Goal: Task Accomplishment & Management: Manage account settings

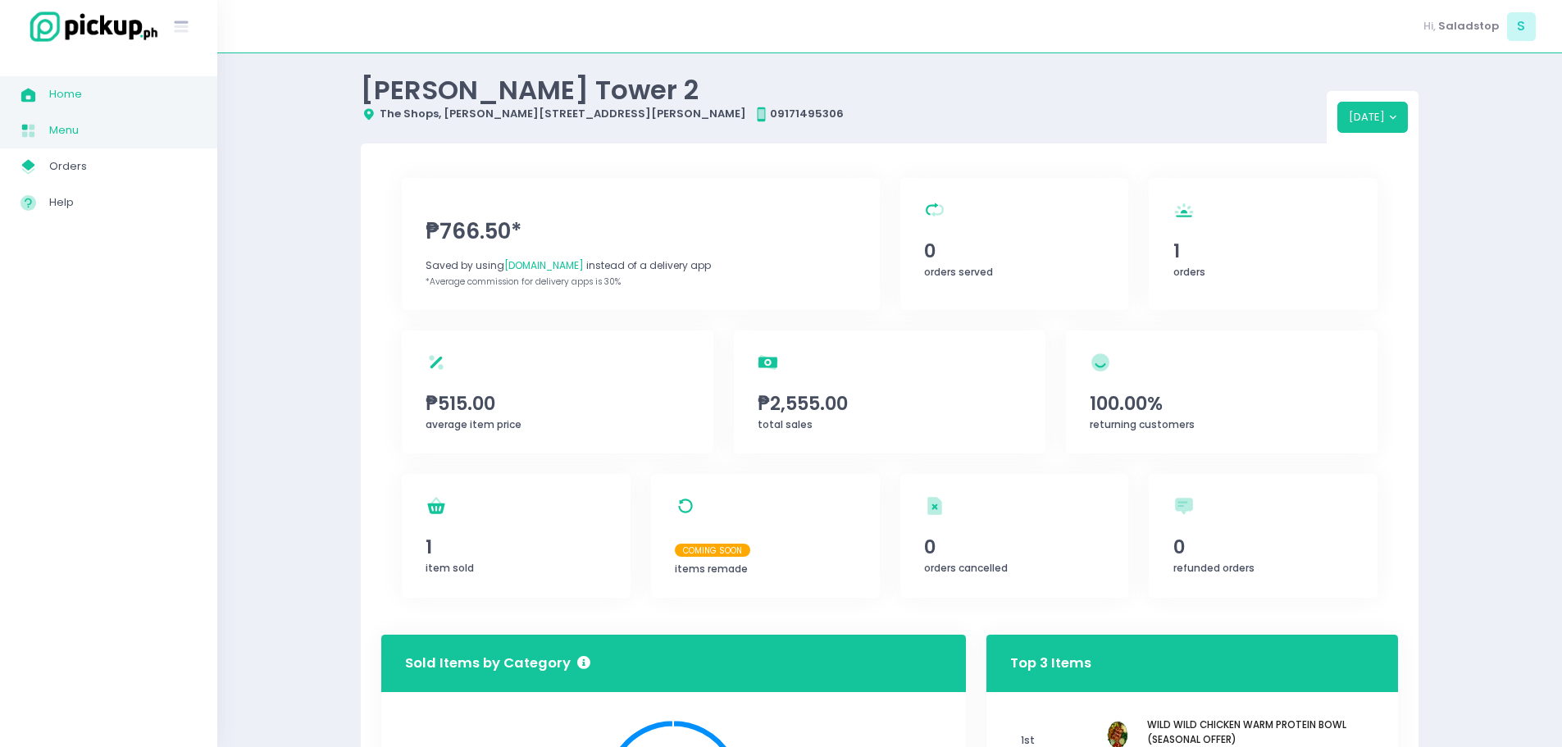
click at [91, 135] on span "Menu" at bounding box center [123, 130] width 148 height 21
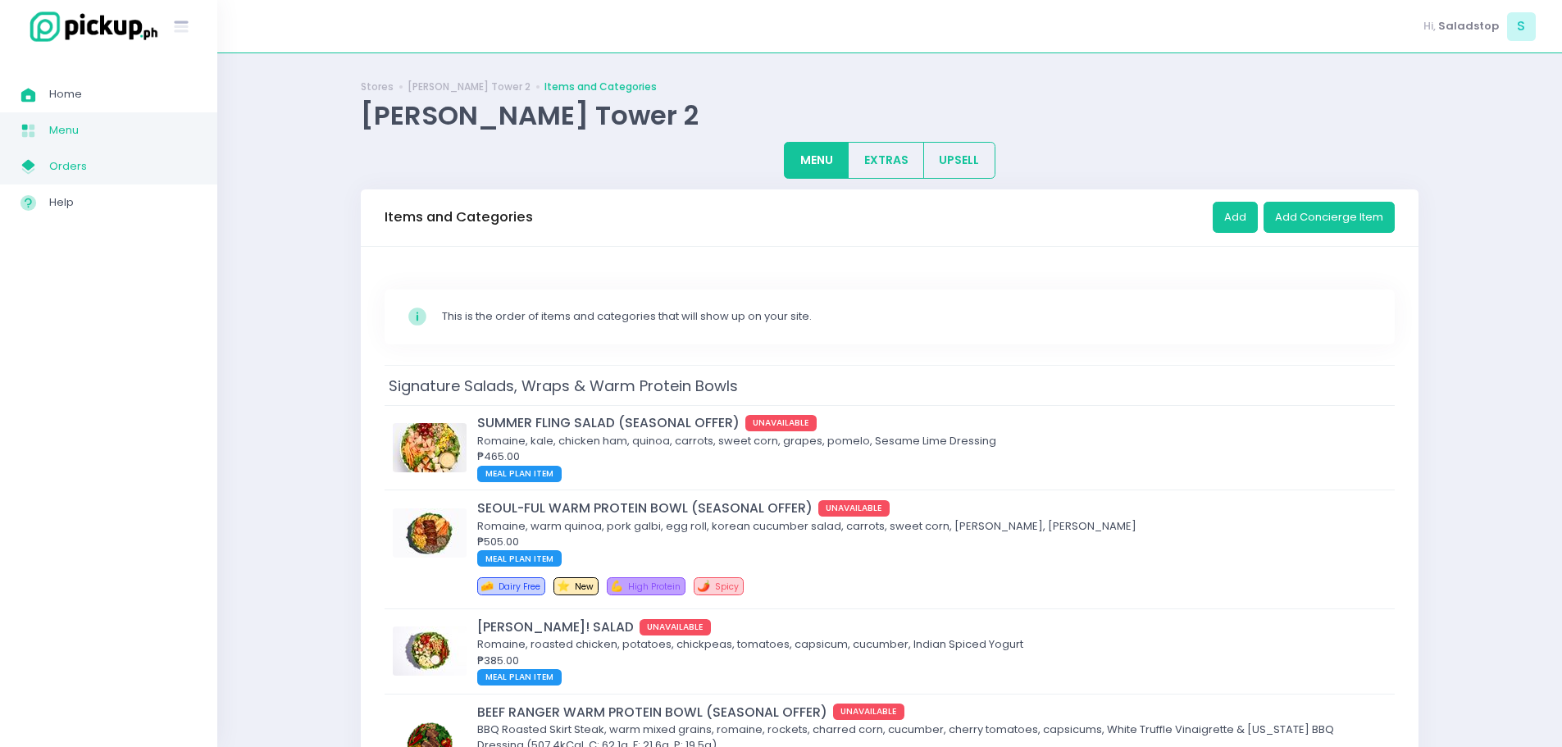
click at [121, 159] on span "Orders" at bounding box center [123, 166] width 148 height 21
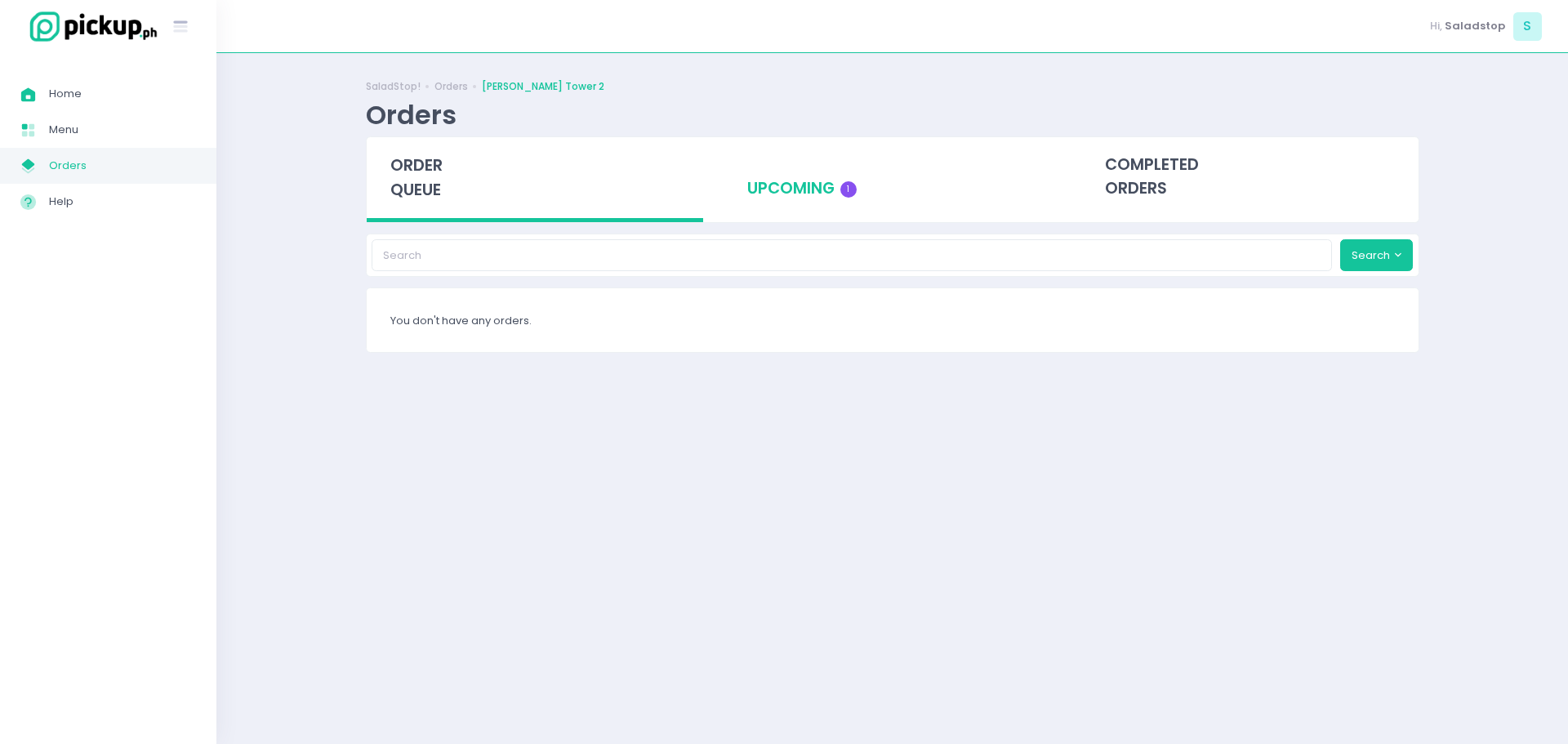
click at [799, 193] on div "upcoming 1" at bounding box center [892, 177] width 337 height 80
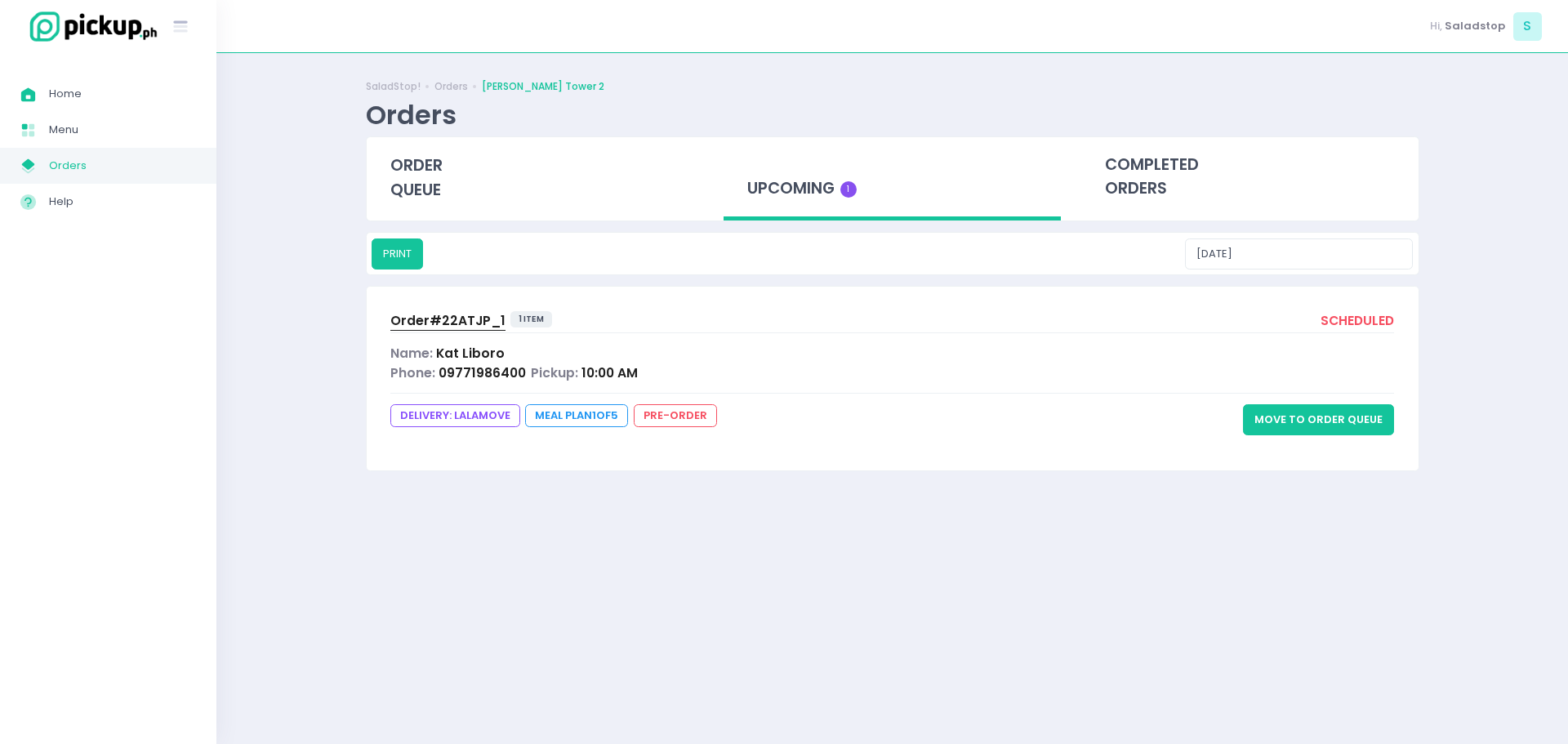
click at [534, 372] on span "Pickup:" at bounding box center [555, 372] width 48 height 17
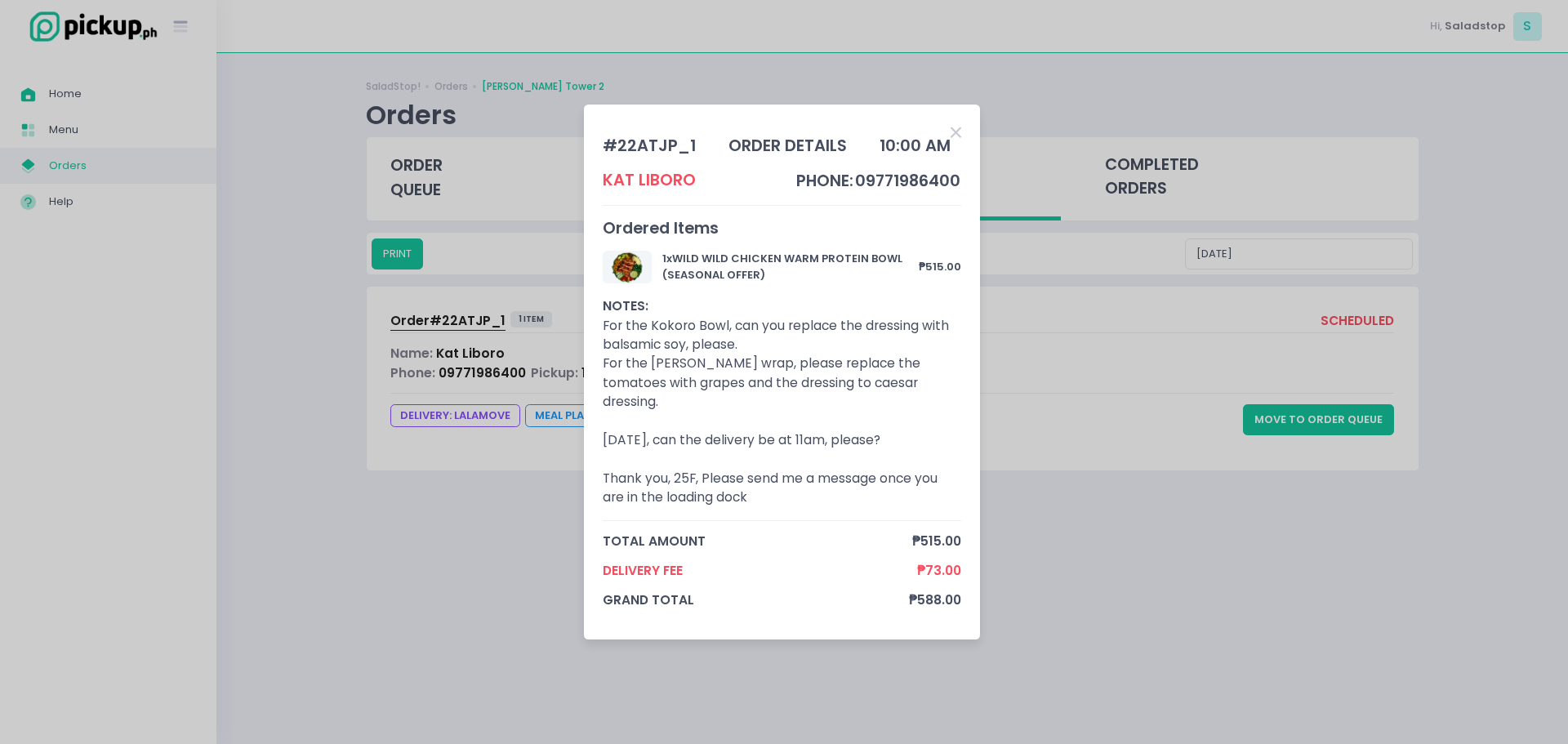
click at [955, 138] on icon "Close" at bounding box center [956, 132] width 11 height 16
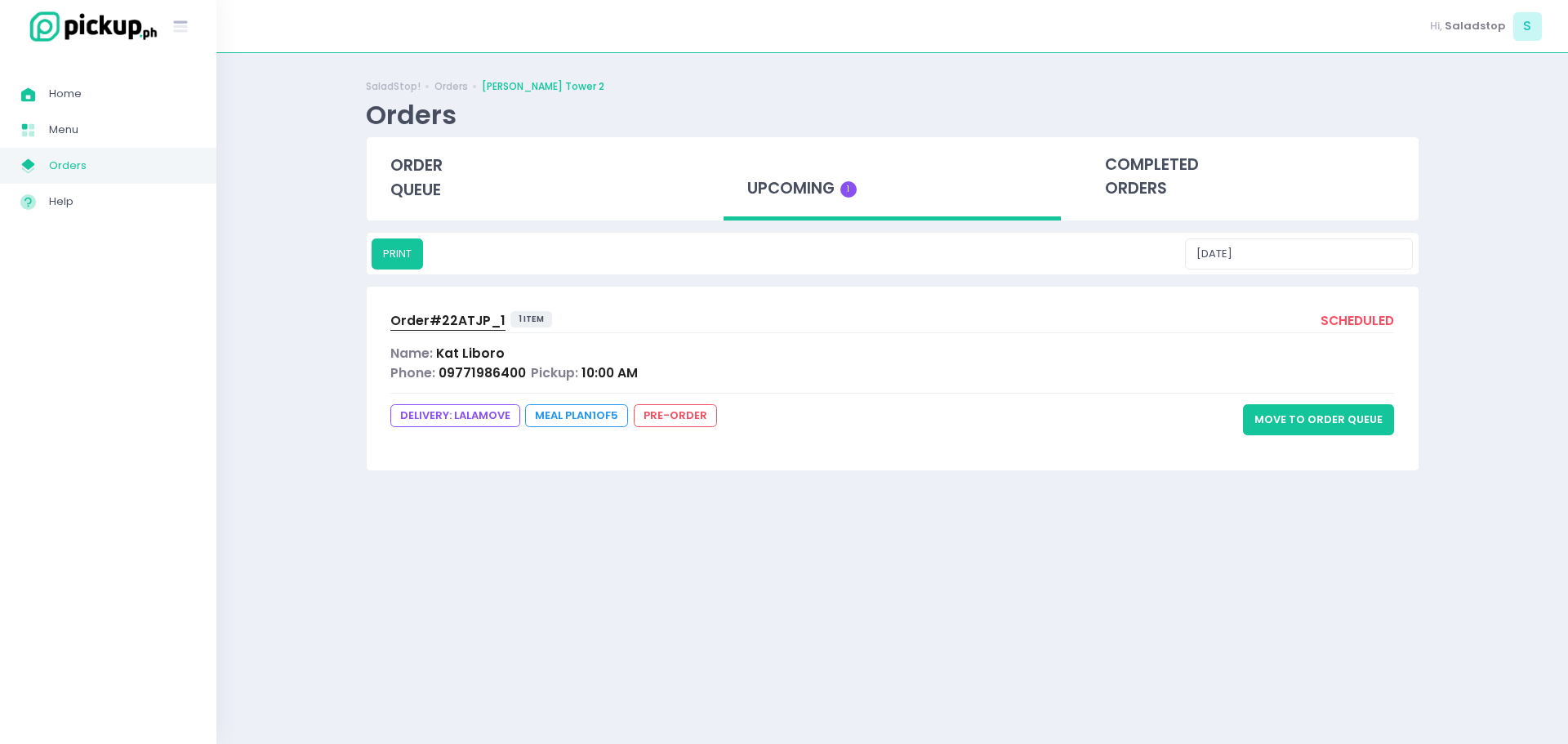
click at [701, 333] on div at bounding box center [892, 333] width 1005 height 1
click at [909, 375] on div "Phone: 09771986400 Pickup: 10:00 AM" at bounding box center [892, 372] width 1005 height 19
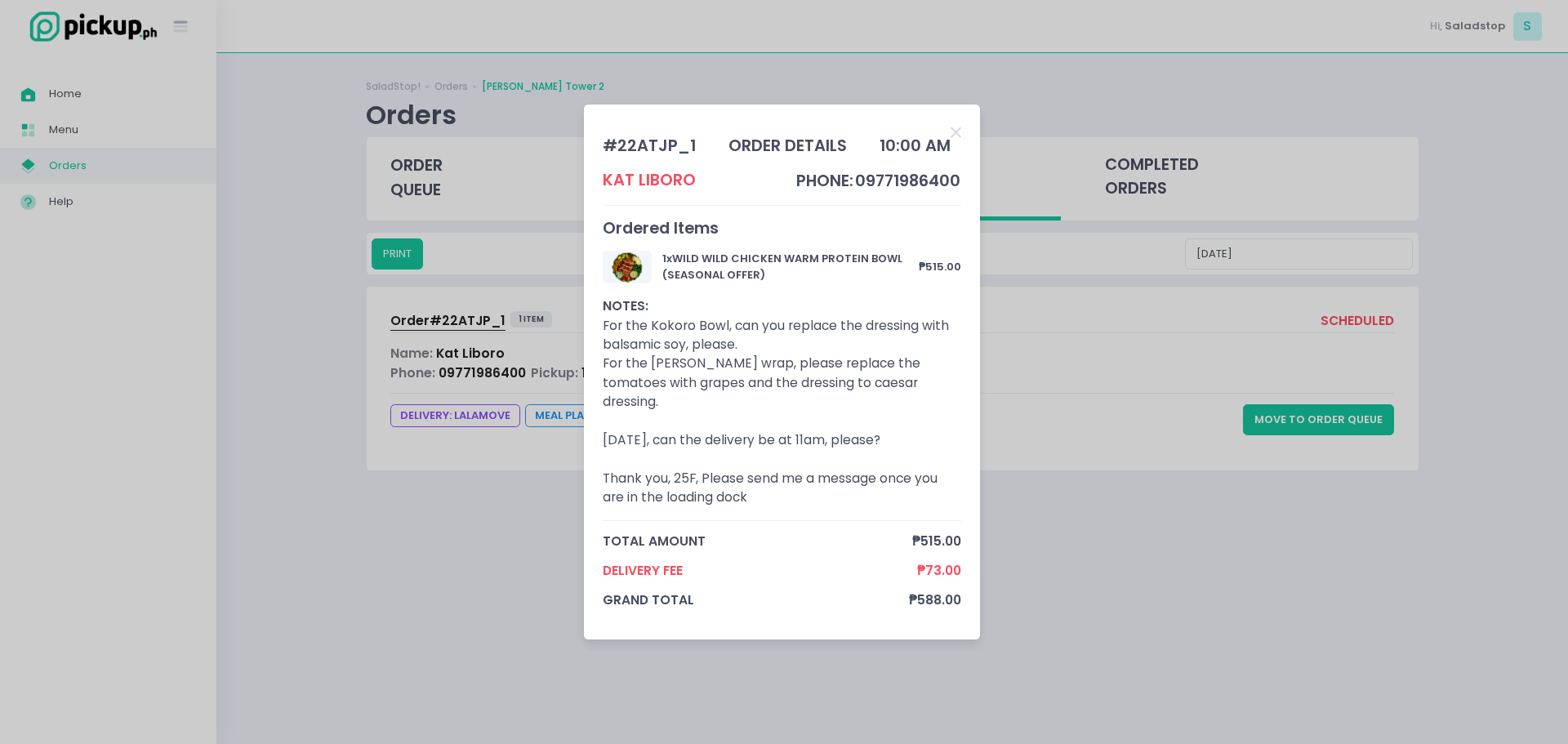
click at [1014, 384] on div "# 22ATJP_1 order details 10:00 AM Kat Liboro phone: 09771986400 Ordered Items 1…" at bounding box center [784, 372] width 1568 height 744
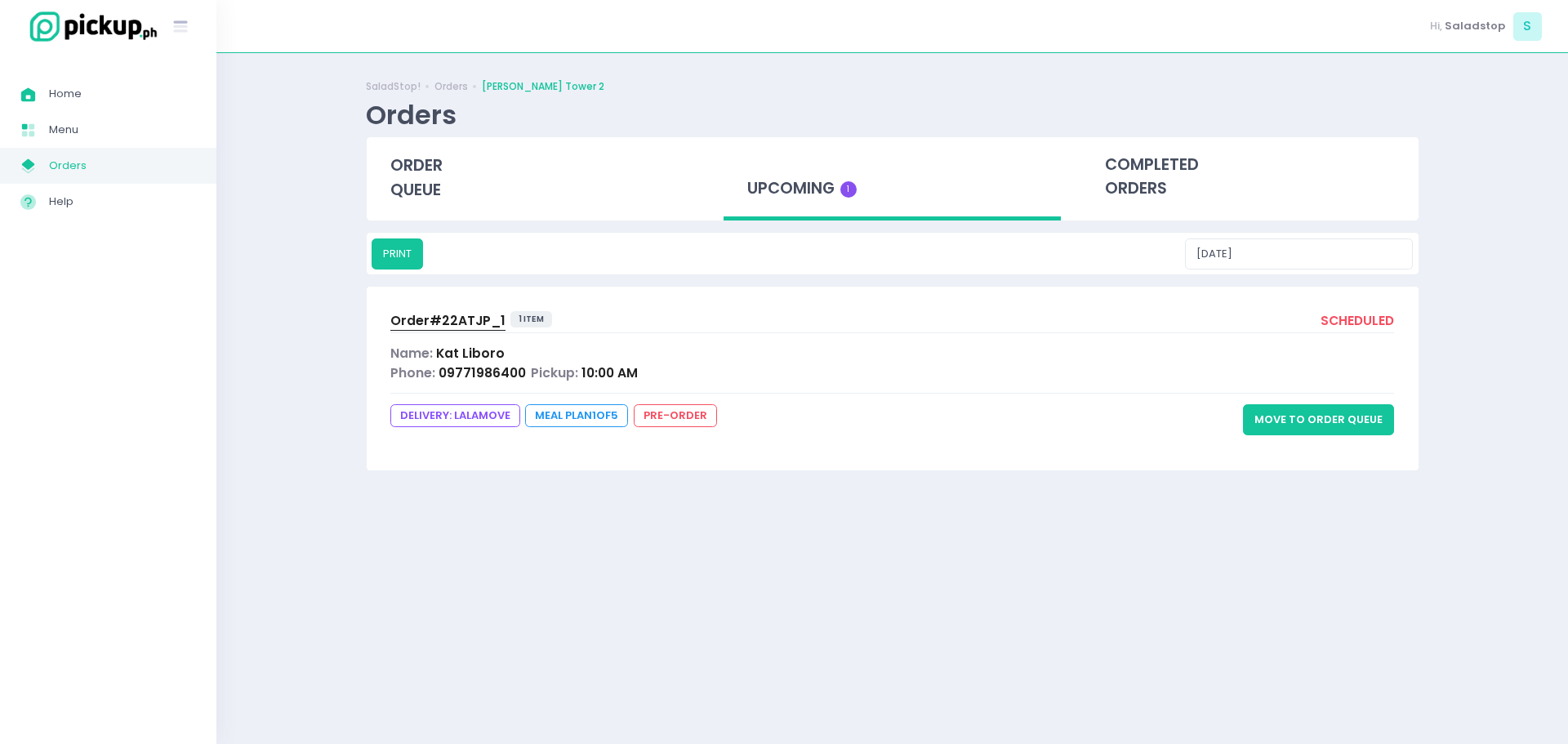
click at [1323, 427] on button "Move to Order Queue" at bounding box center [1318, 419] width 151 height 31
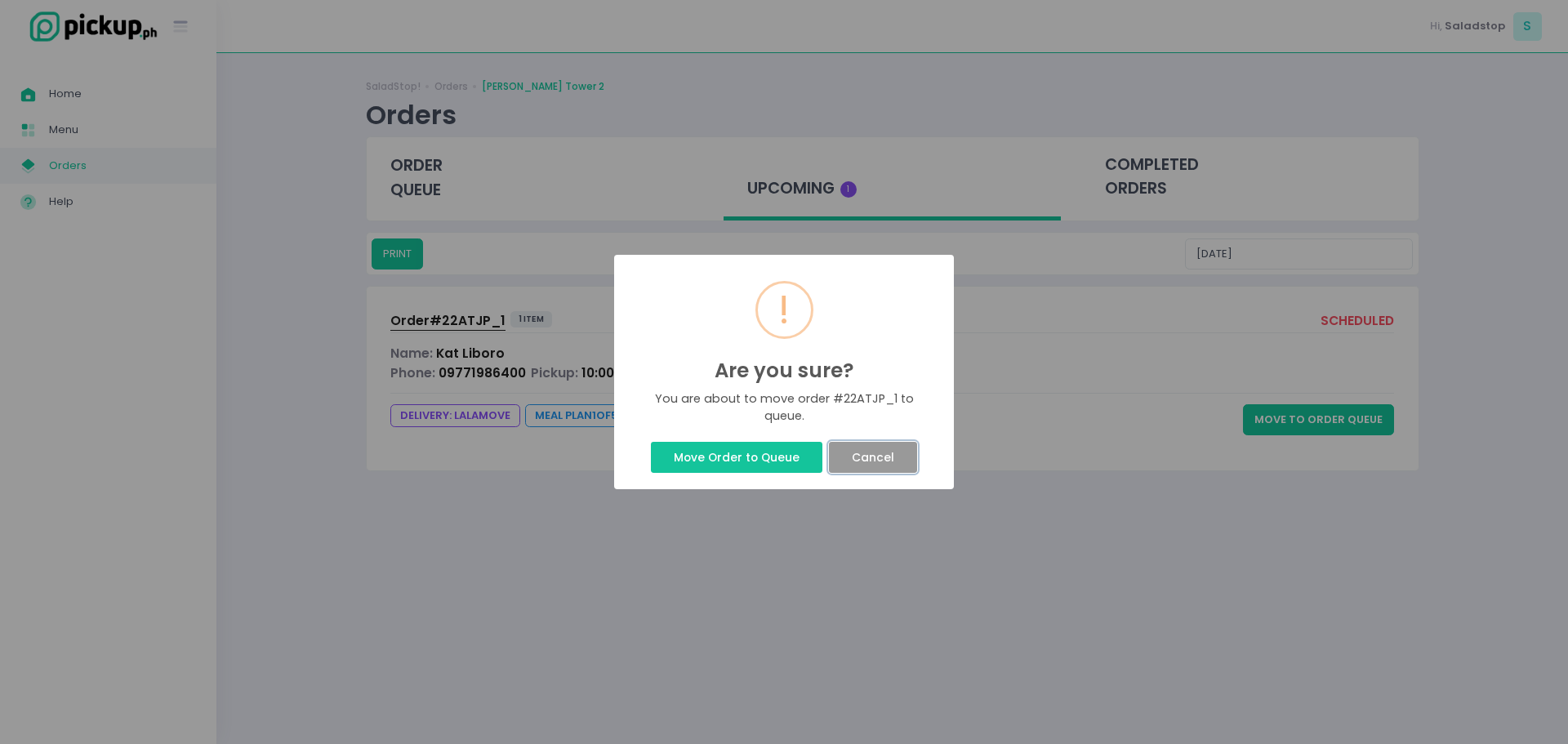
click at [856, 456] on button "Cancel" at bounding box center [872, 457] width 88 height 31
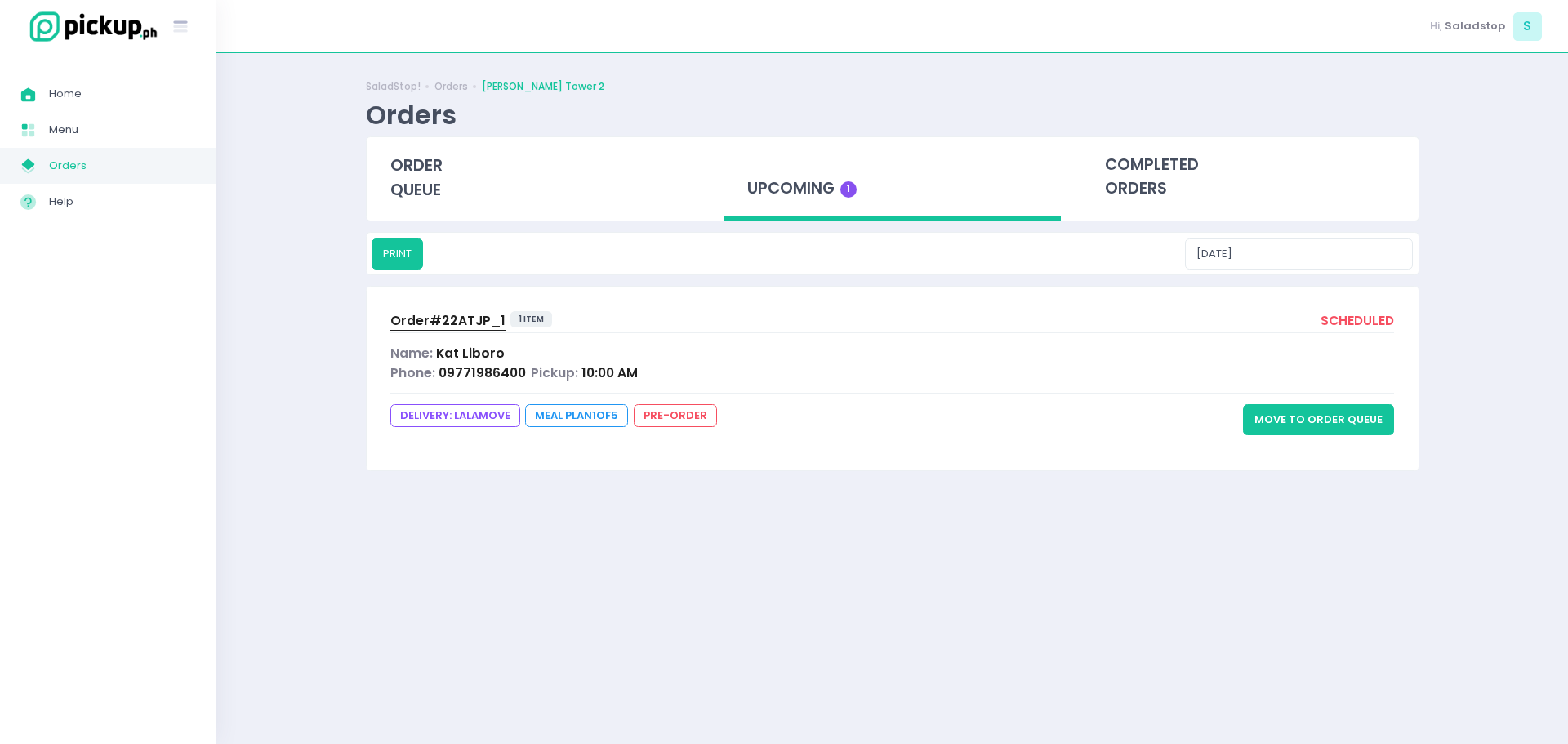
click at [1293, 421] on button "Move to Order Queue" at bounding box center [1318, 419] width 151 height 31
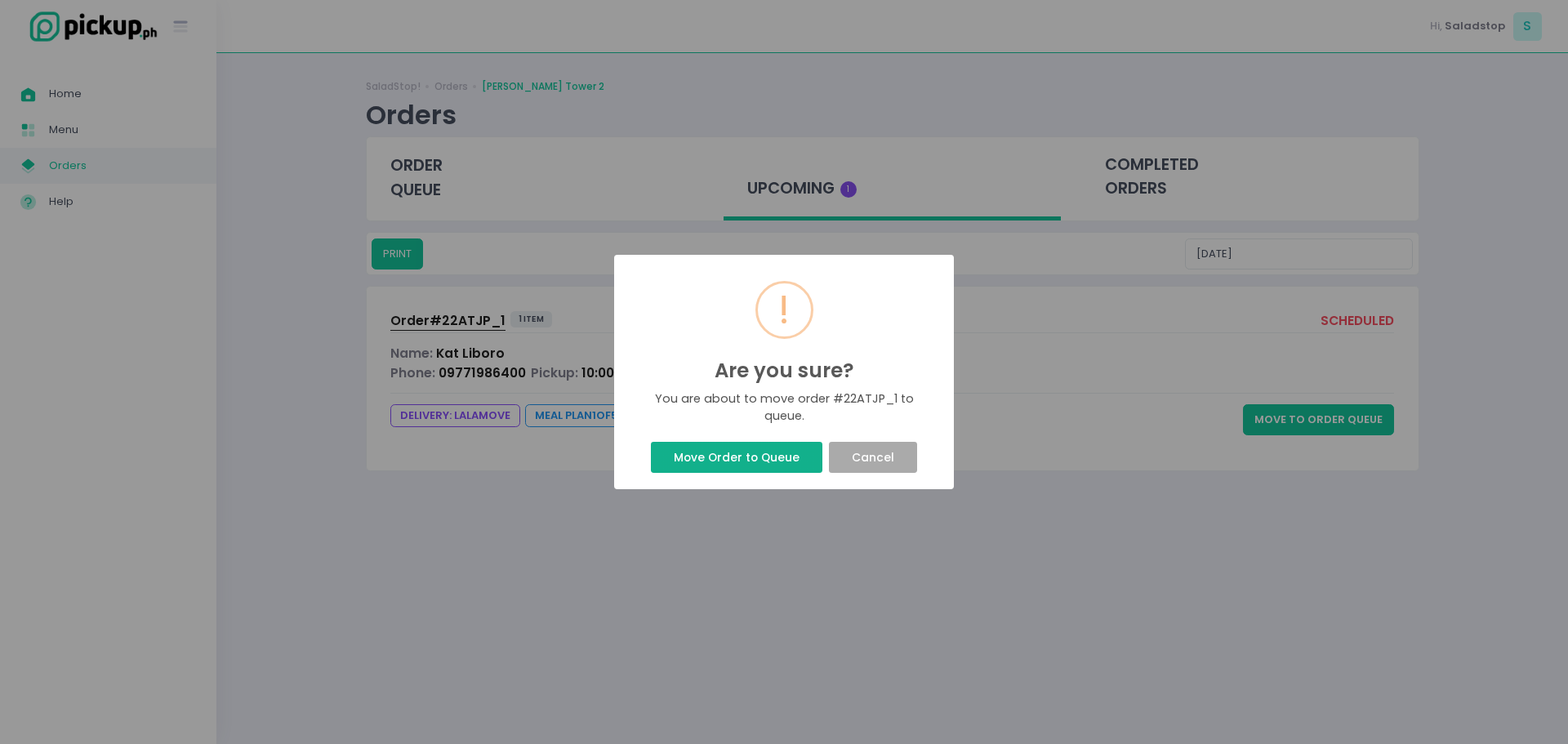
click at [760, 463] on button "Move Order to Queue" at bounding box center [736, 457] width 170 height 31
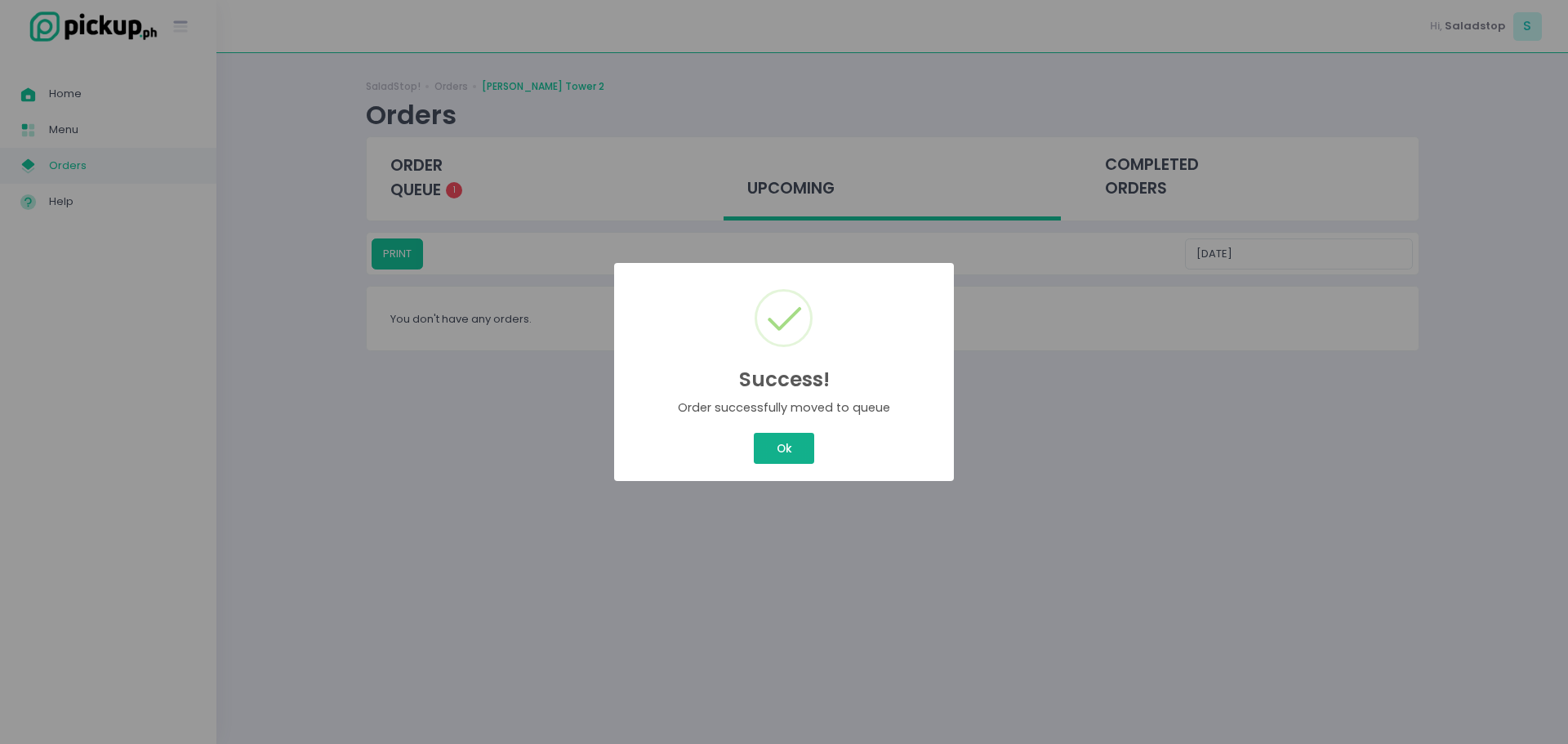
click at [786, 446] on button "Ok" at bounding box center [784, 448] width 61 height 31
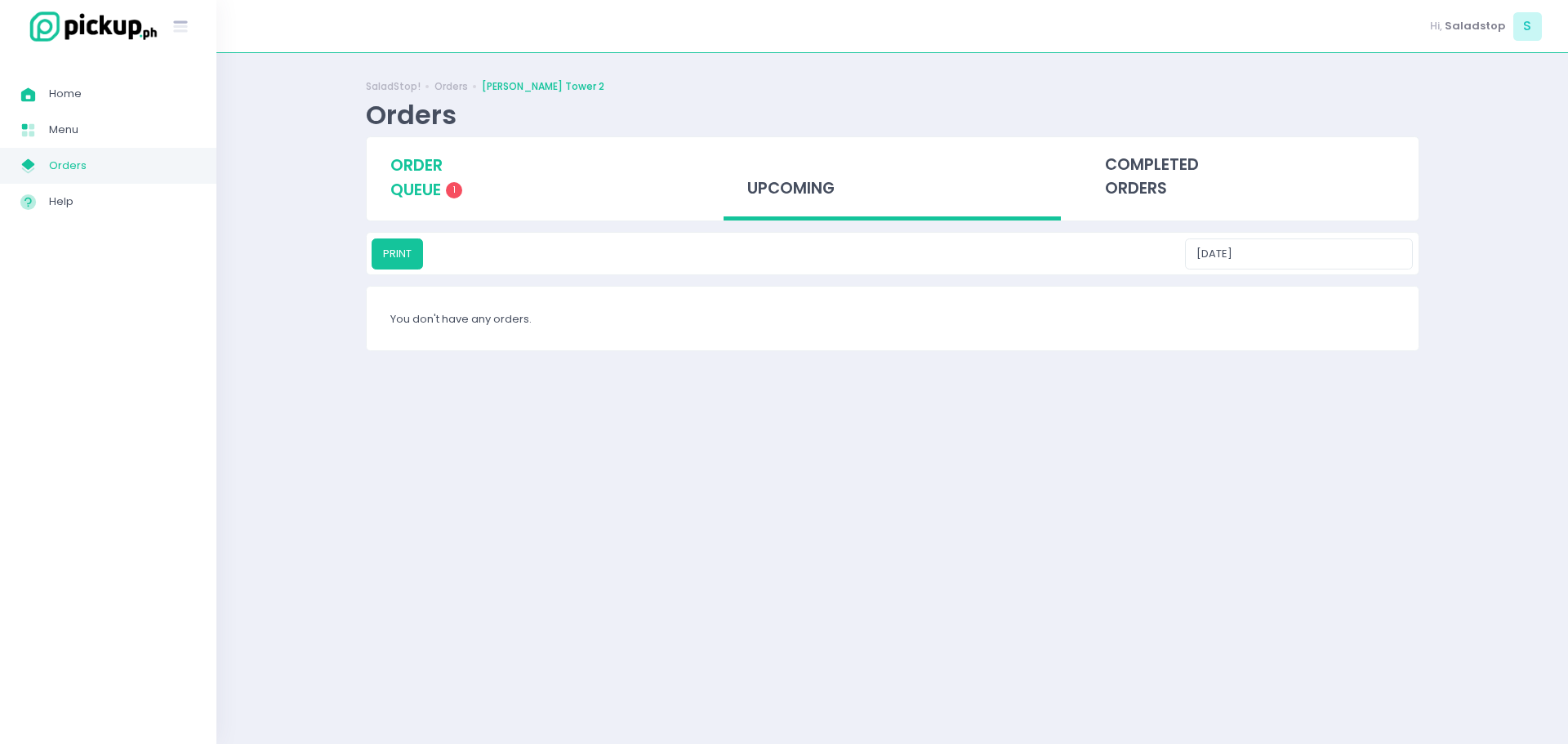
click at [447, 184] on div "order queue 1" at bounding box center [535, 177] width 337 height 81
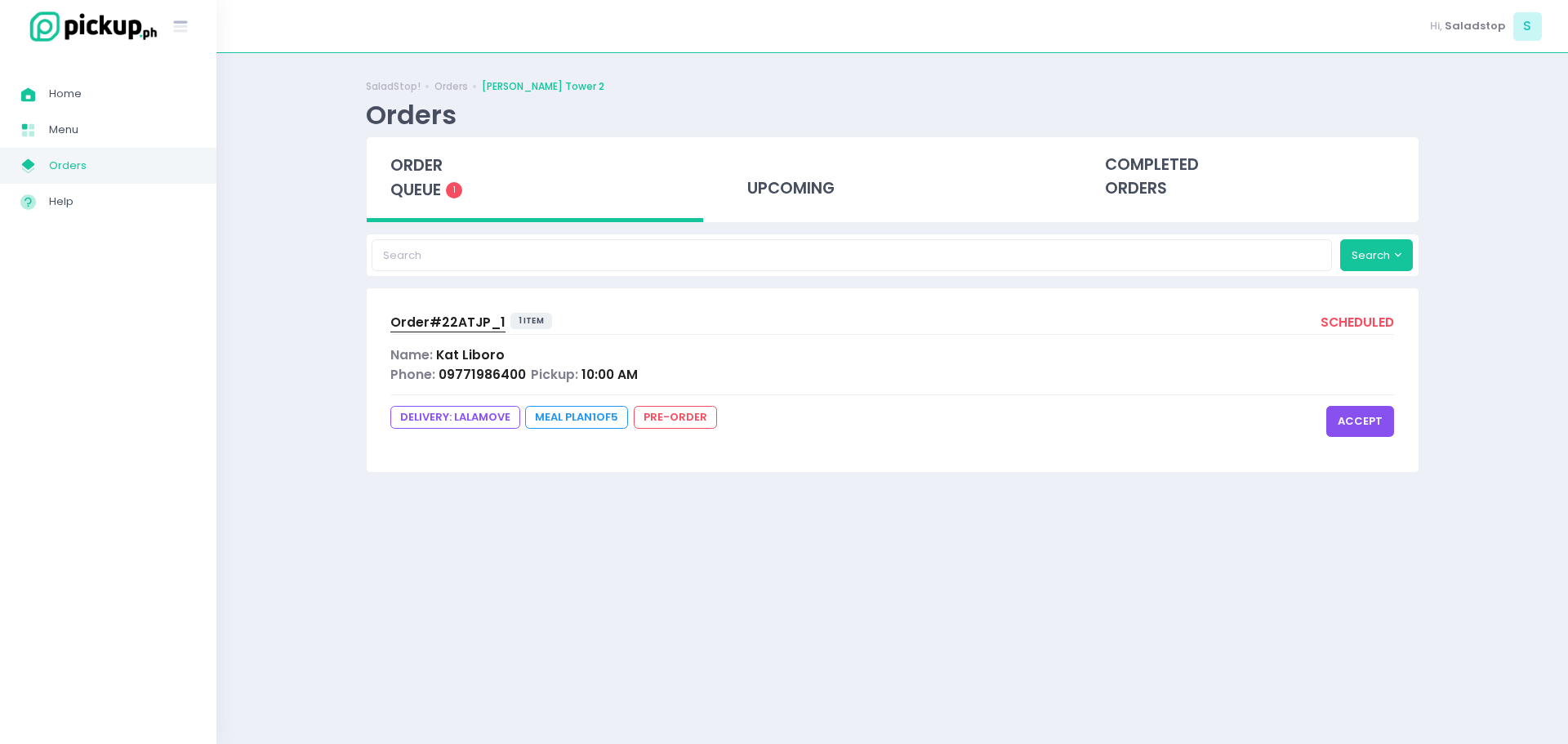
click at [879, 390] on div "Order# 22ATJP_1 1 item scheduled Name: [PERSON_NAME] Phone: 09771986400 Pickup:…" at bounding box center [892, 380] width 1051 height 183
click at [793, 185] on div "upcoming" at bounding box center [892, 177] width 337 height 80
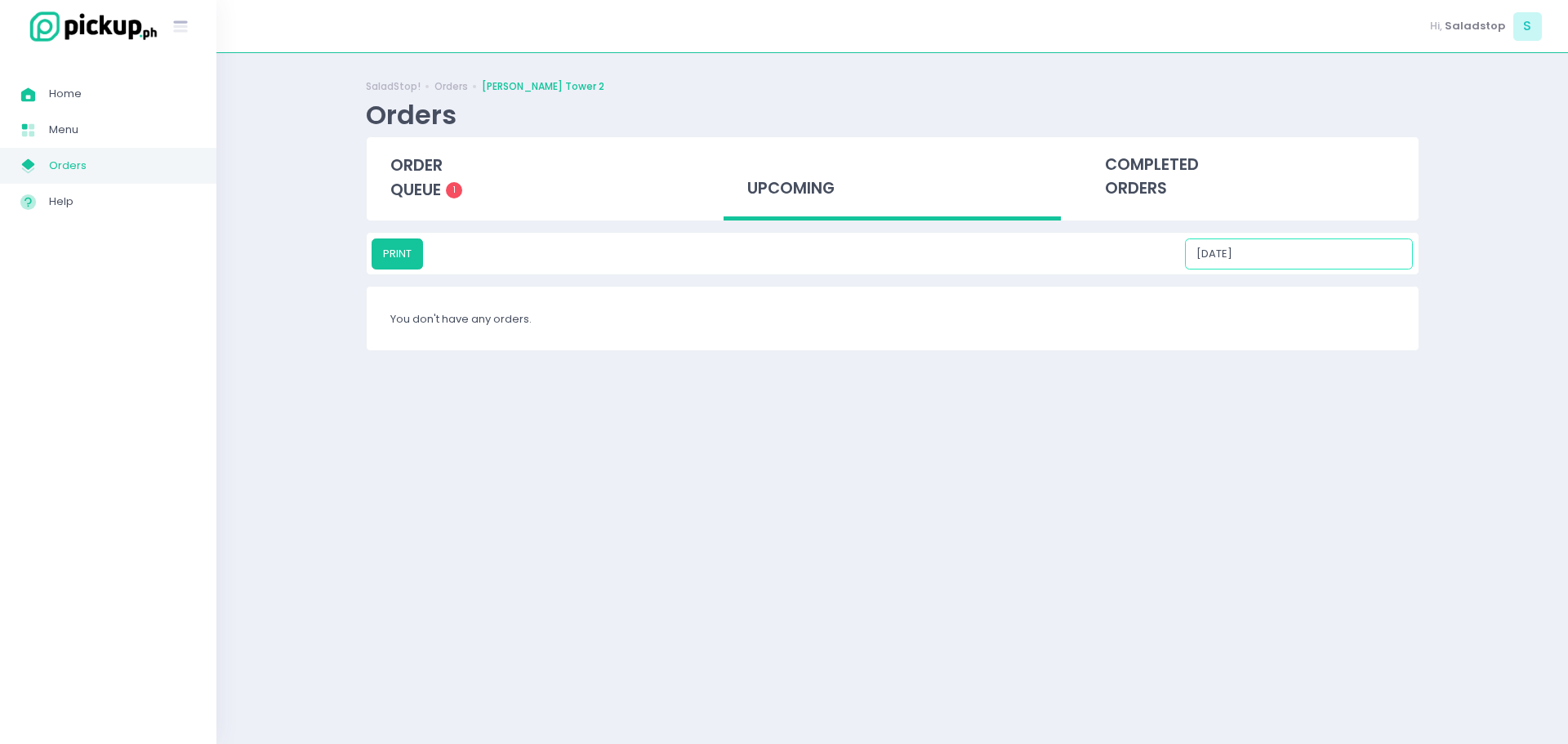
click at [1313, 262] on input "[DATE]" at bounding box center [1298, 253] width 228 height 31
click at [1383, 360] on div "10" at bounding box center [1384, 360] width 18 height 18
type input "[DATE]"
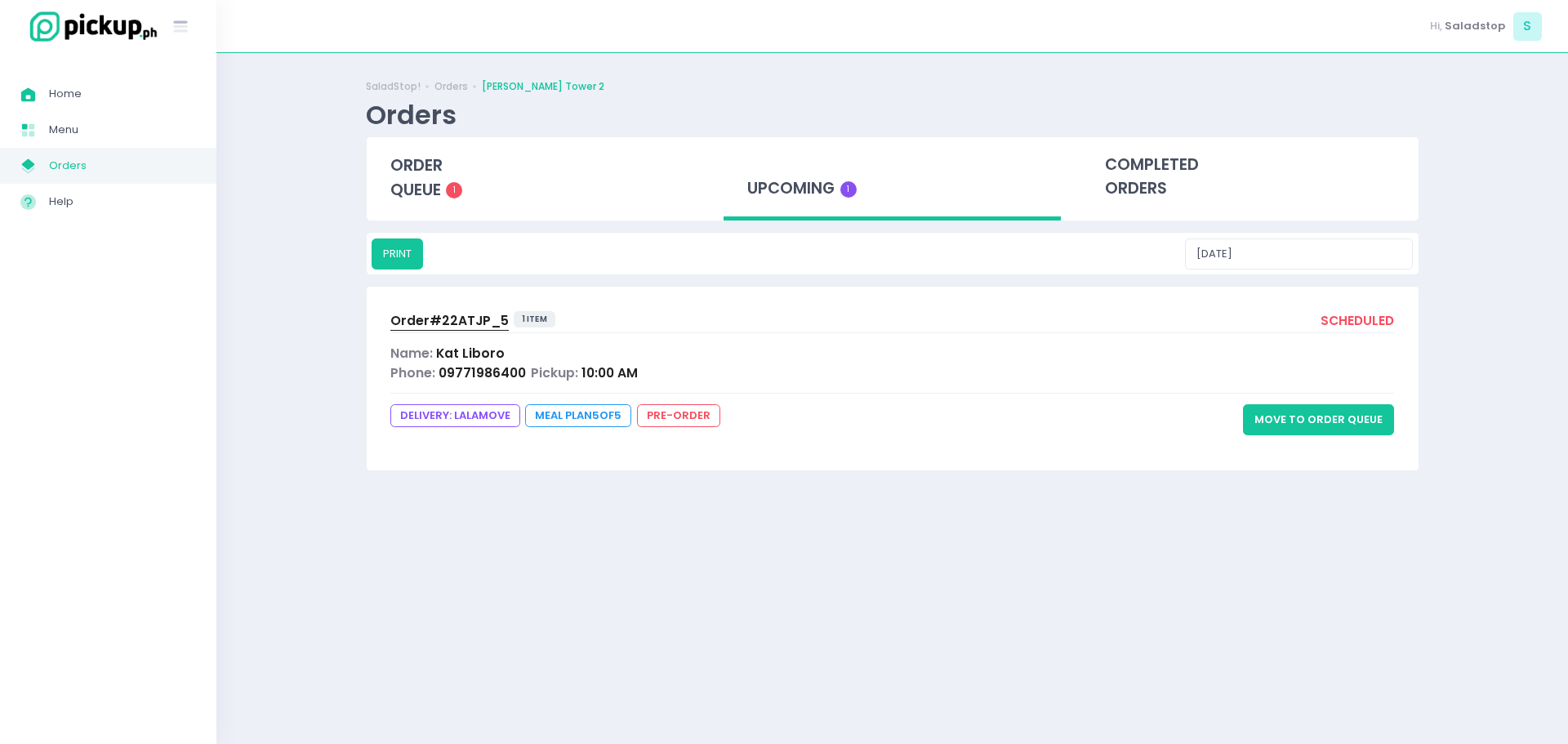
click at [678, 361] on div "Name: [PERSON_NAME]" at bounding box center [892, 353] width 1005 height 19
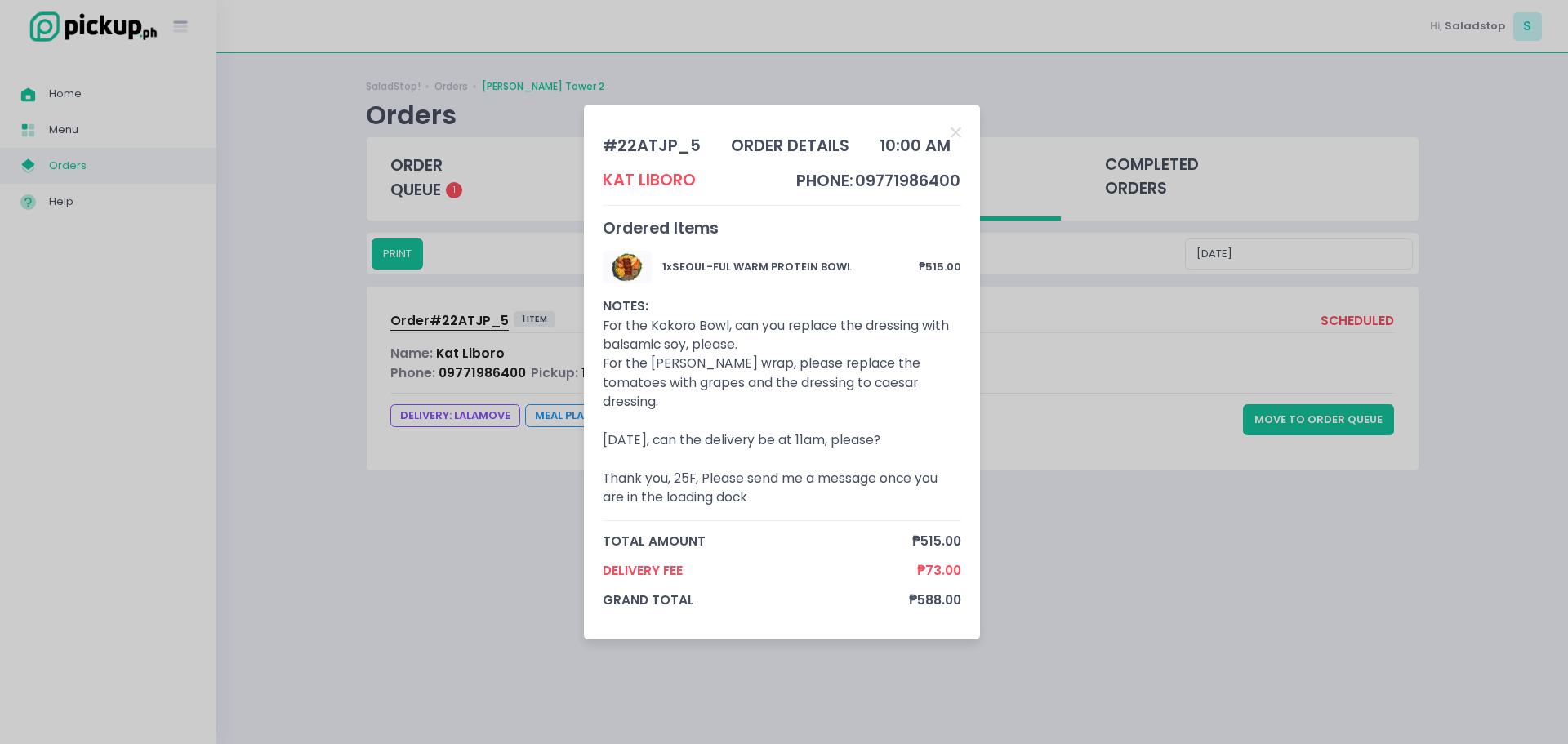
click at [1104, 554] on div "# 22ATJP_5 order details 10:00 AM Kat Liboro phone: 09771986400 Ordered Items 1…" at bounding box center [784, 372] width 1568 height 744
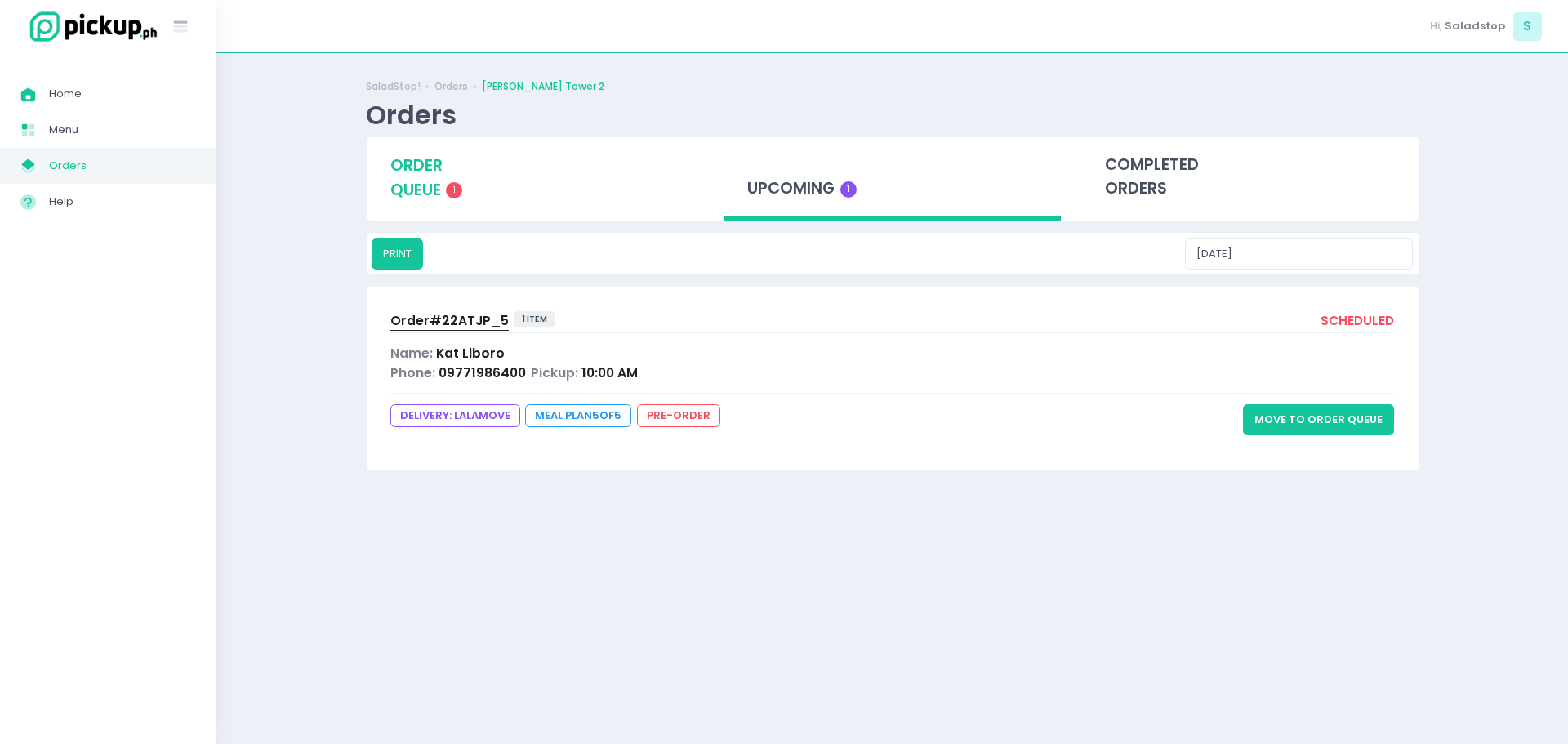
click at [438, 194] on span "order queue" at bounding box center [416, 177] width 52 height 47
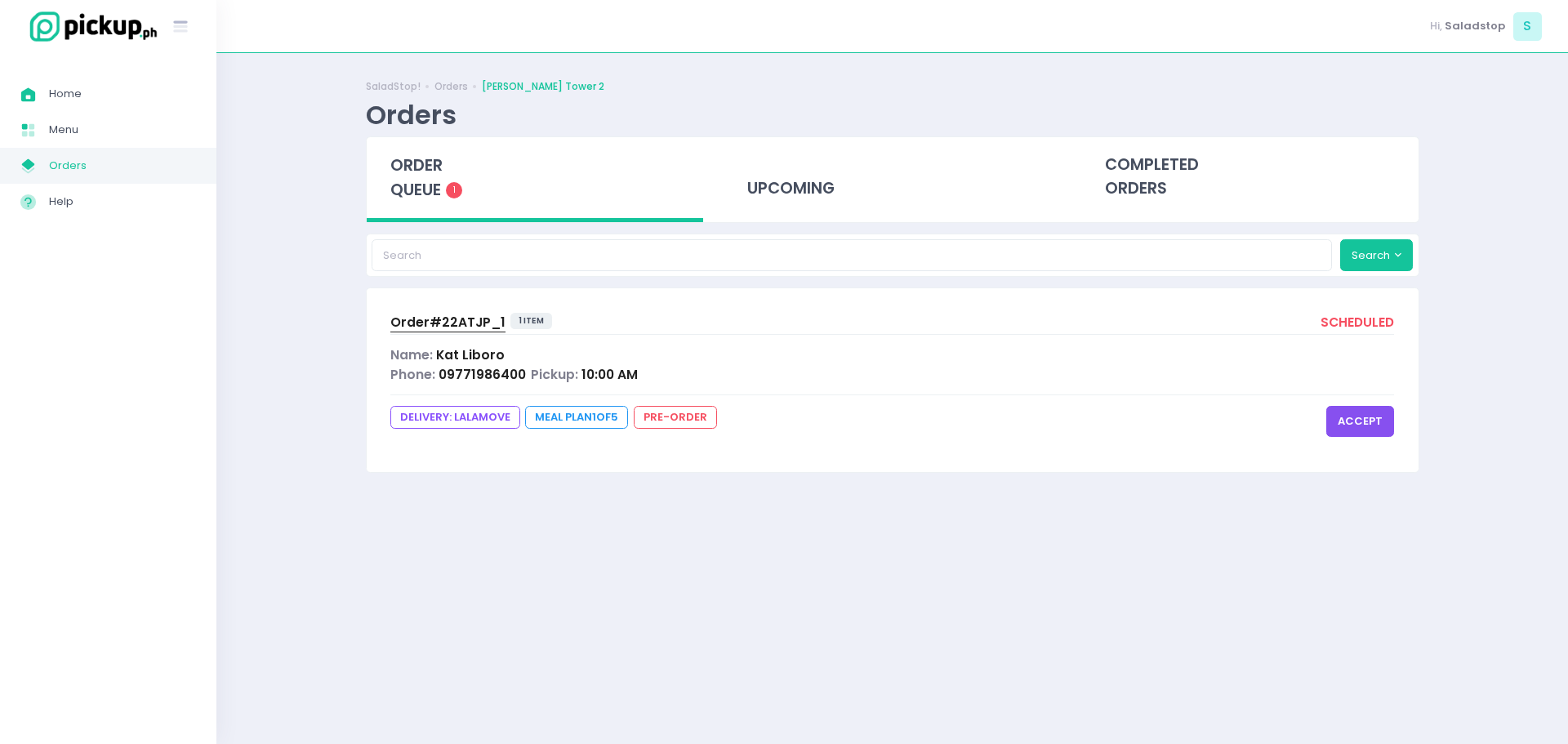
click at [321, 402] on div "SaladStop! Orders [PERSON_NAME] Tower 2 Orders order queue 1 upcoming completed…" at bounding box center [891, 398] width 1351 height 650
click at [556, 614] on div "SaladStop! Orders [PERSON_NAME] Tower 2 Orders order queue 1 upcoming completed…" at bounding box center [892, 398] width 1094 height 650
click at [1357, 429] on button "accept" at bounding box center [1360, 421] width 68 height 31
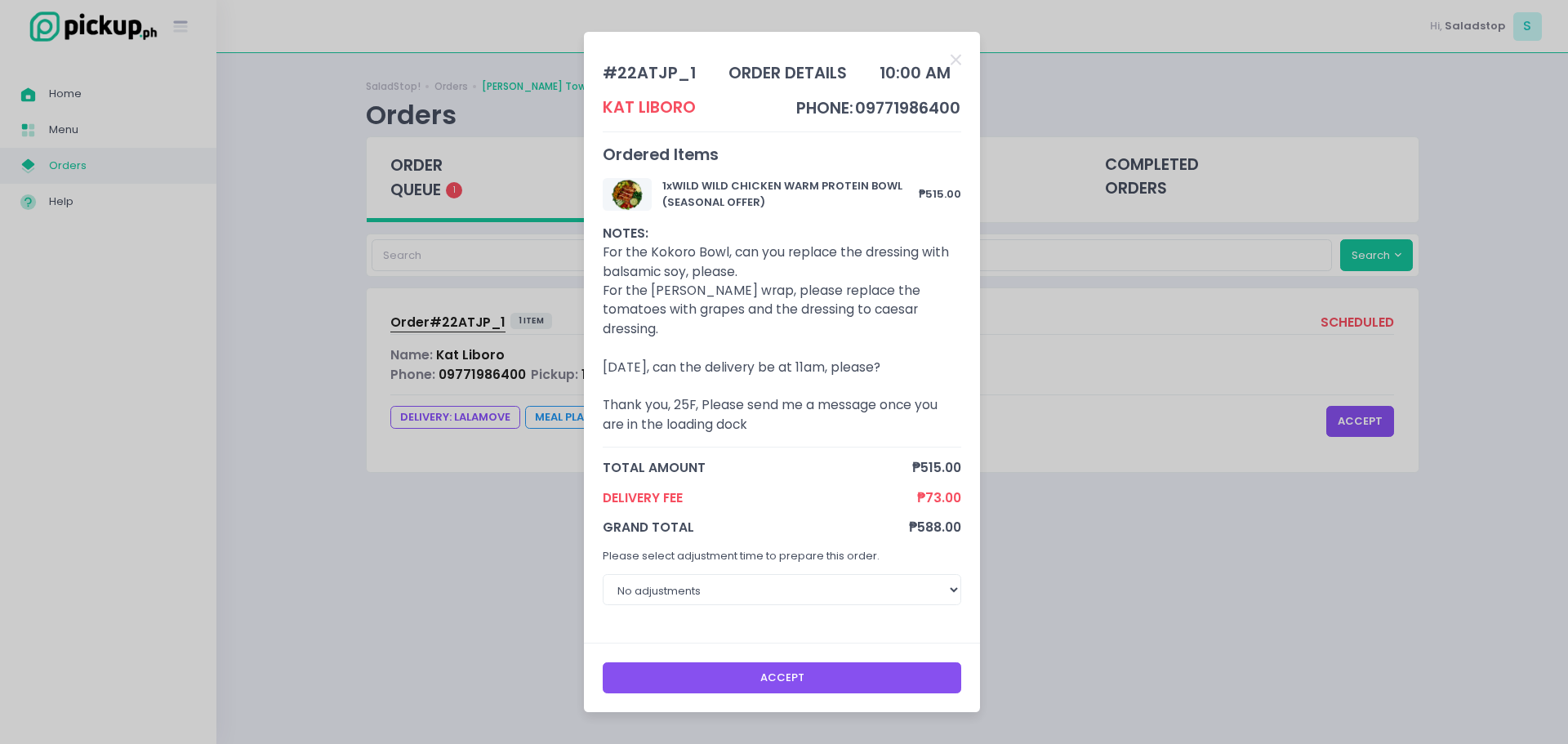
click at [801, 672] on button "Accept" at bounding box center [782, 677] width 359 height 31
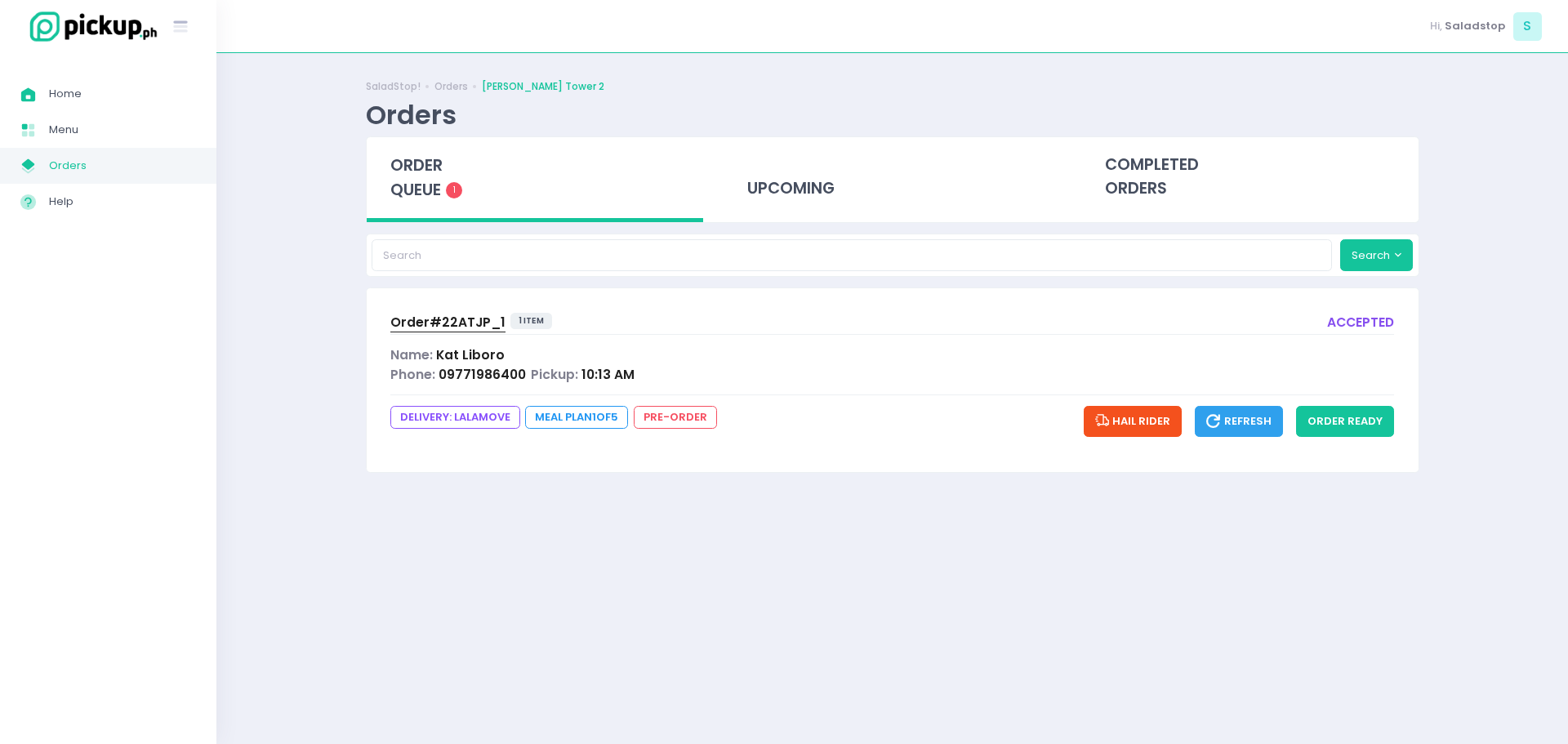
click at [796, 453] on div "Order# 22ATJP_1 1 item accepted Name: [PERSON_NAME] Phone: 09771986400 Pickup: …" at bounding box center [892, 380] width 1051 height 183
click at [1364, 424] on button "order ready" at bounding box center [1345, 421] width 98 height 31
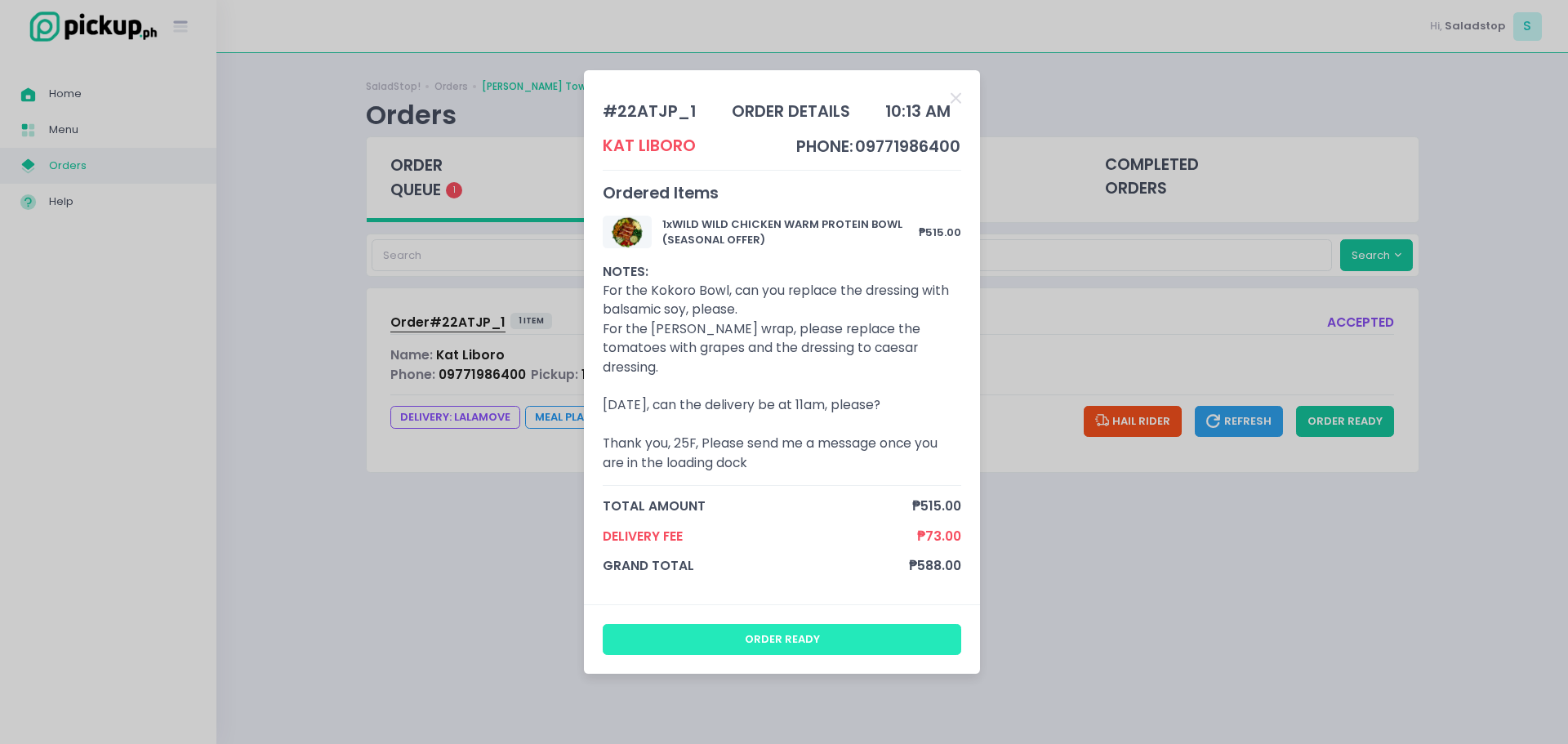
click at [782, 625] on button "order ready" at bounding box center [782, 639] width 359 height 31
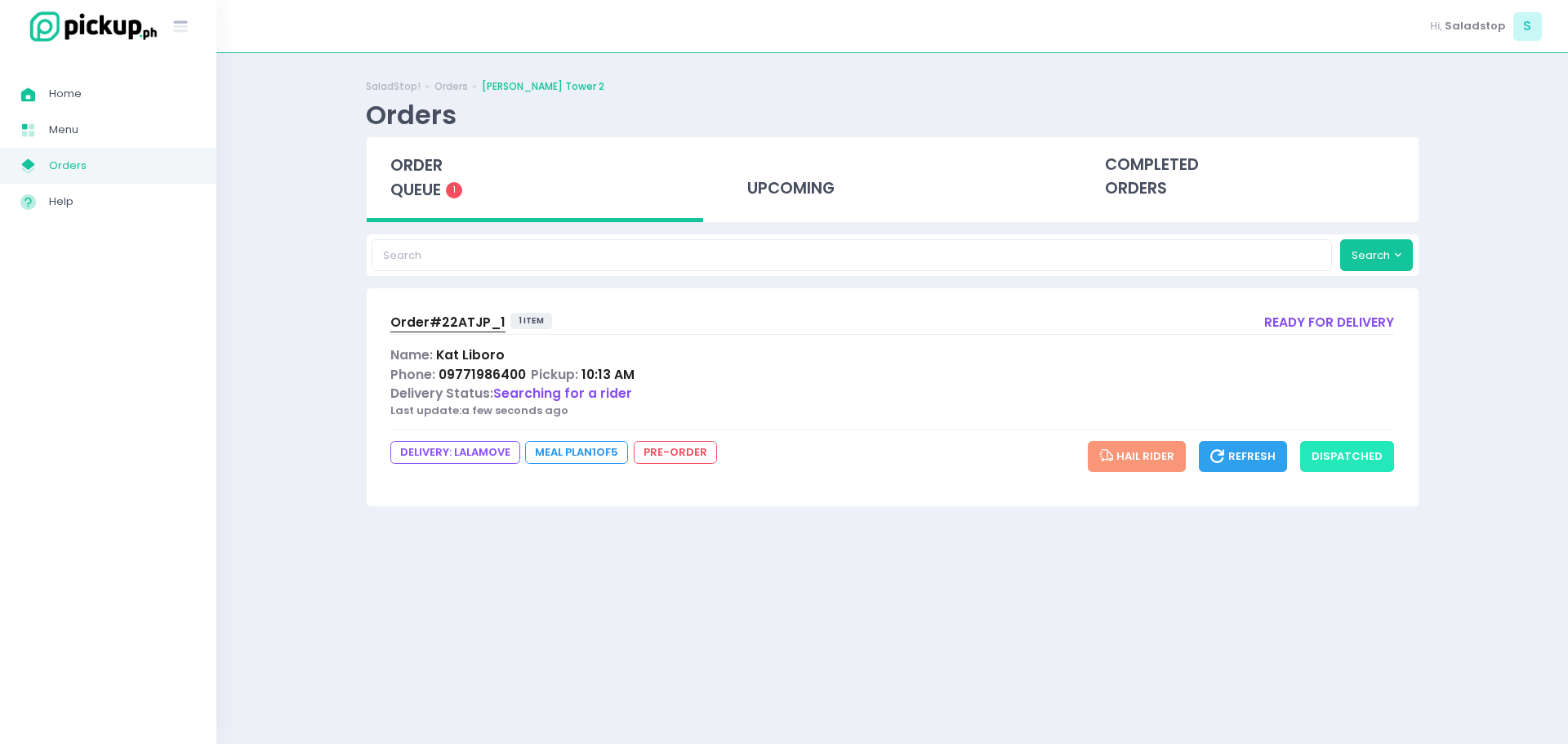
click at [1374, 451] on button "dispatched" at bounding box center [1347, 456] width 94 height 31
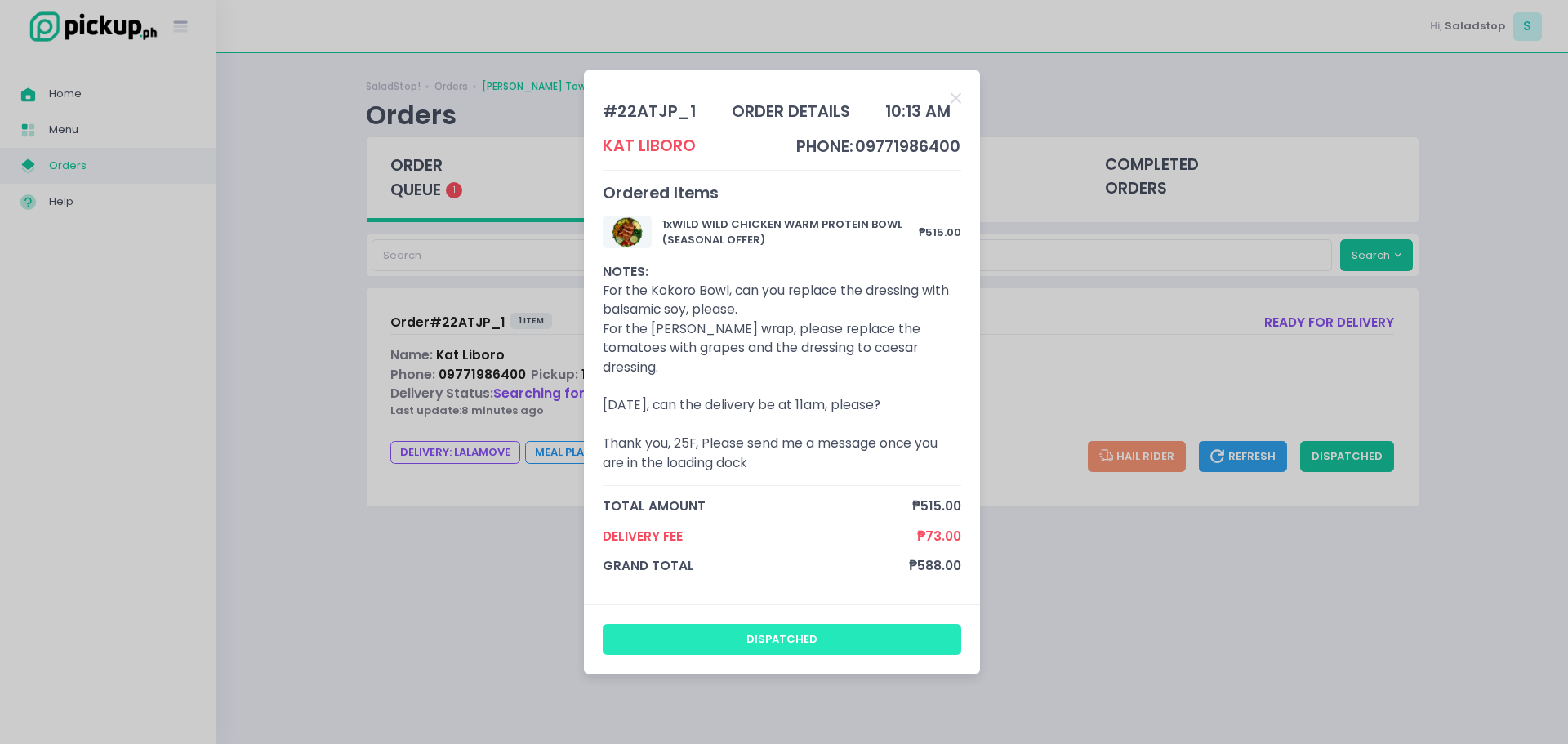
click at [746, 628] on button "dispatched" at bounding box center [782, 639] width 359 height 31
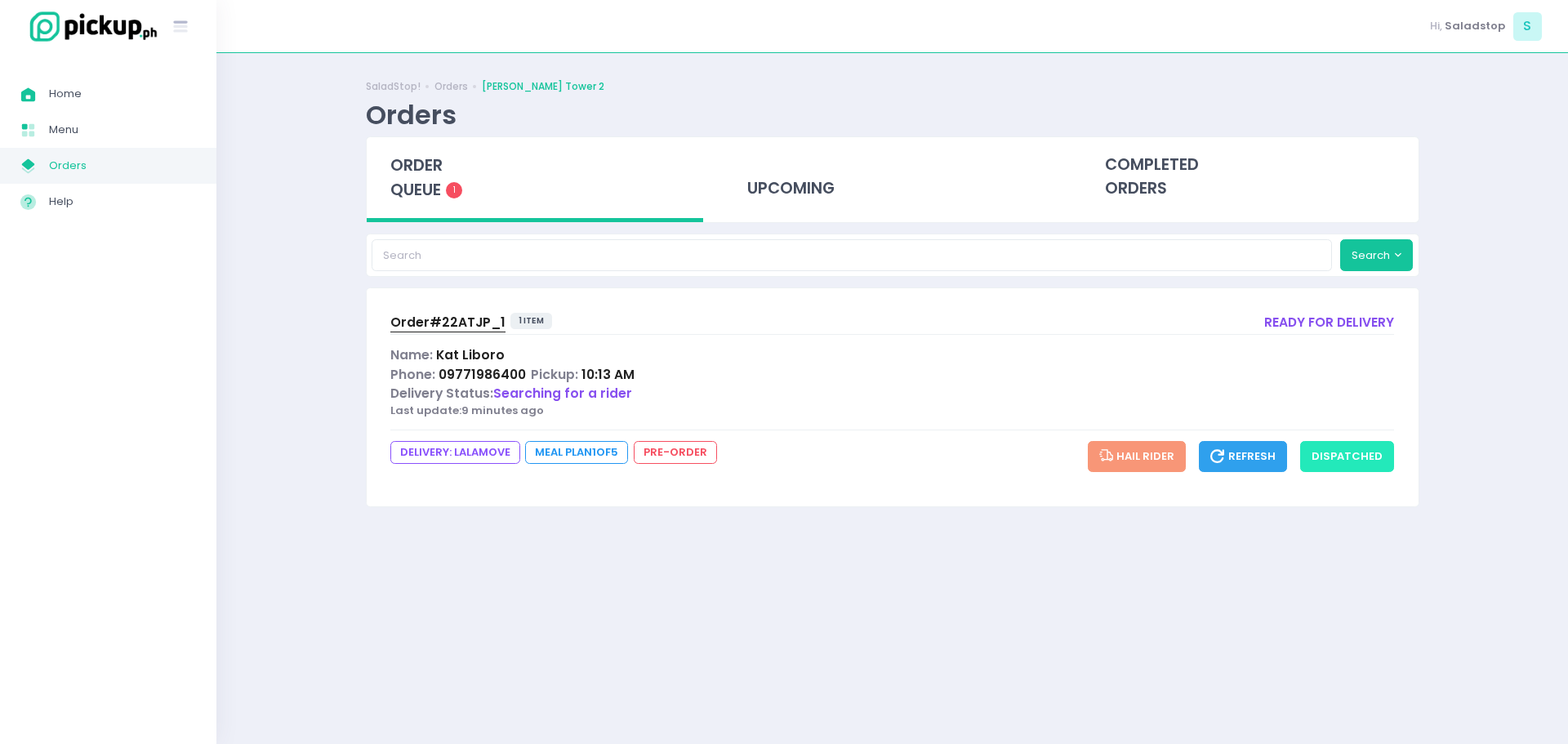
click at [1358, 457] on button "dispatched" at bounding box center [1347, 456] width 94 height 31
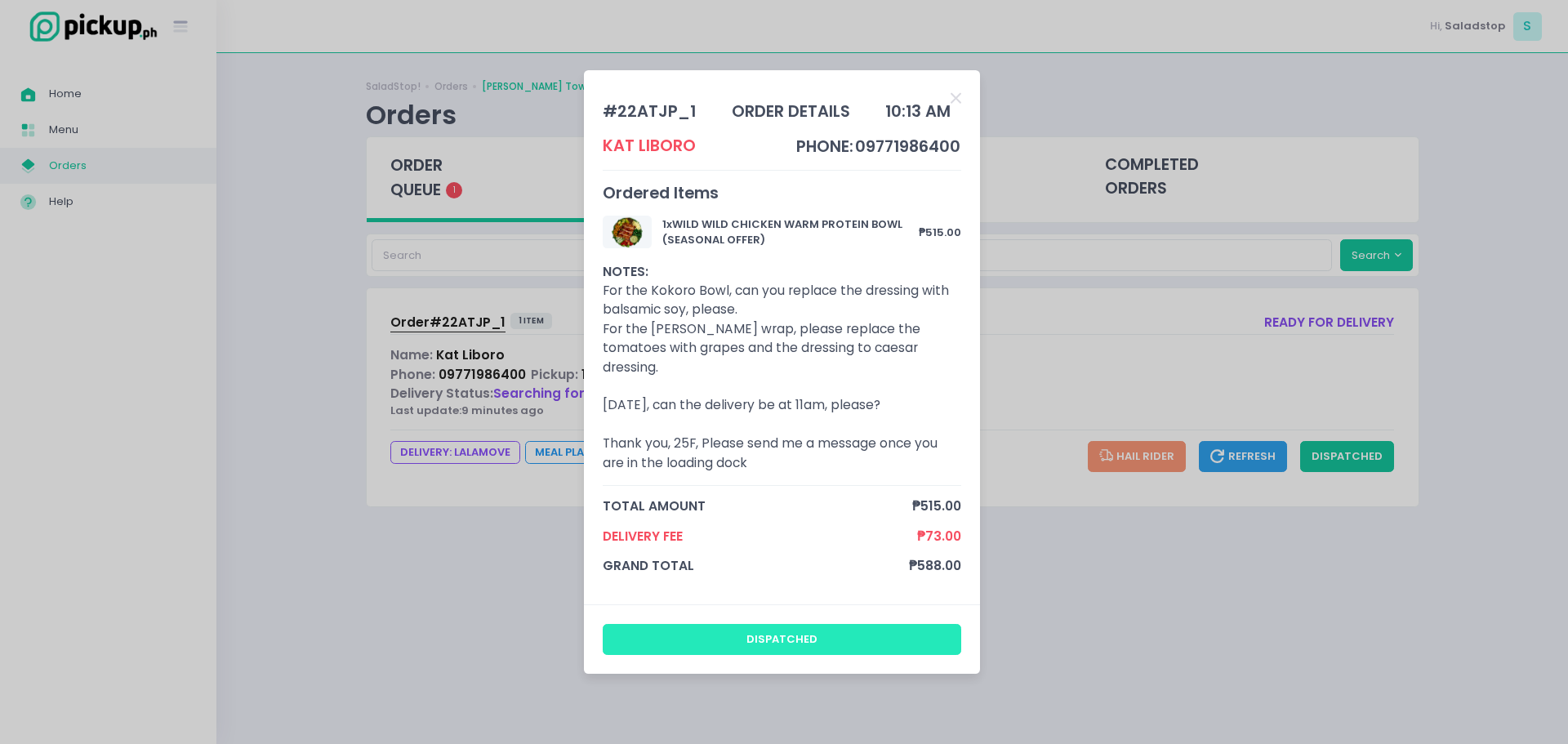
click at [875, 625] on button "dispatched" at bounding box center [782, 639] width 359 height 31
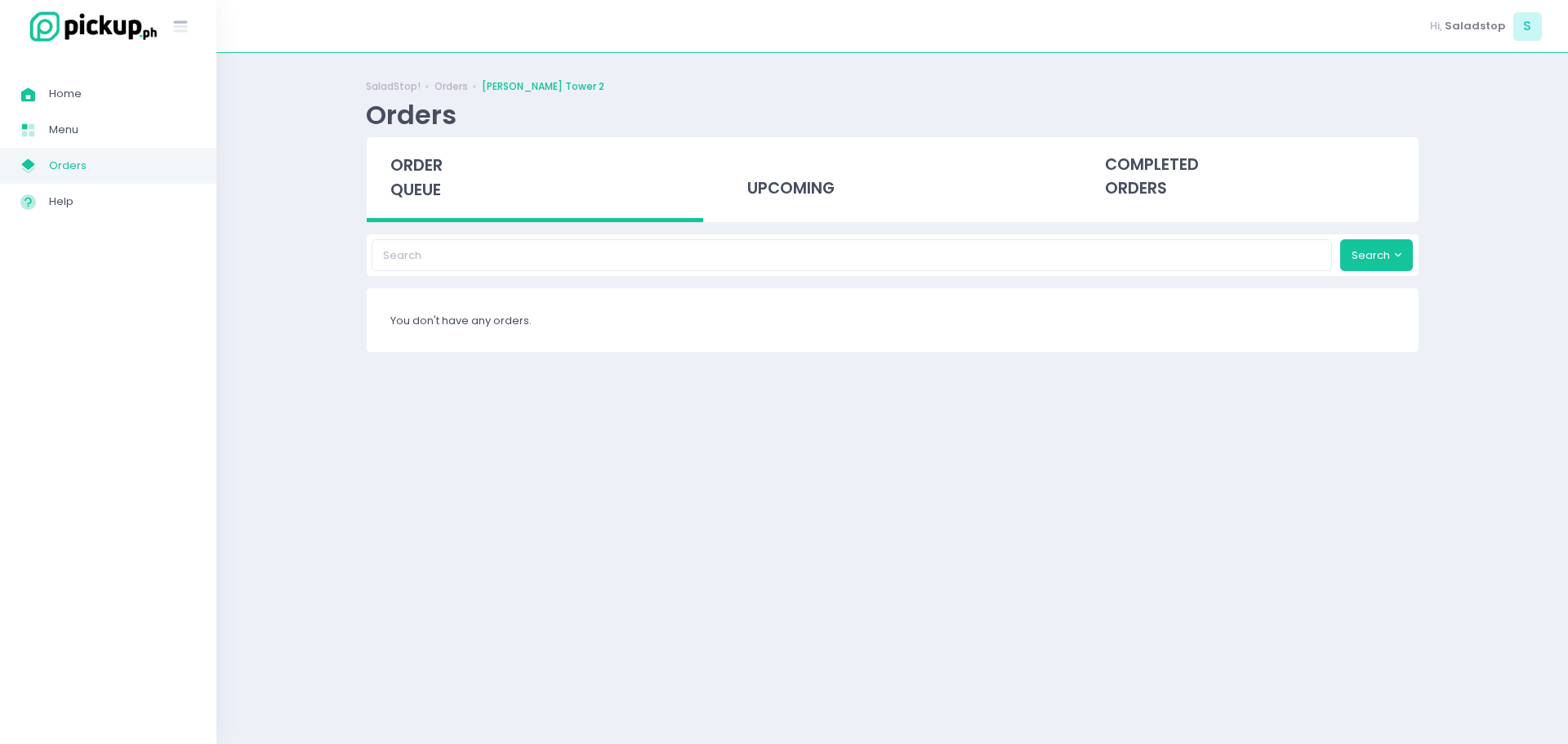
click at [800, 440] on div "SaladStop! Orders [PERSON_NAME] Tower 2 Orders order queue upcoming completed o…" at bounding box center [892, 398] width 1094 height 650
drag, startPoint x: 489, startPoint y: 339, endPoint x: 533, endPoint y: 332, distance: 44.6
click at [502, 337] on div "You don't have any orders." at bounding box center [892, 321] width 1051 height 64
click at [814, 181] on div "upcoming" at bounding box center [892, 177] width 337 height 80
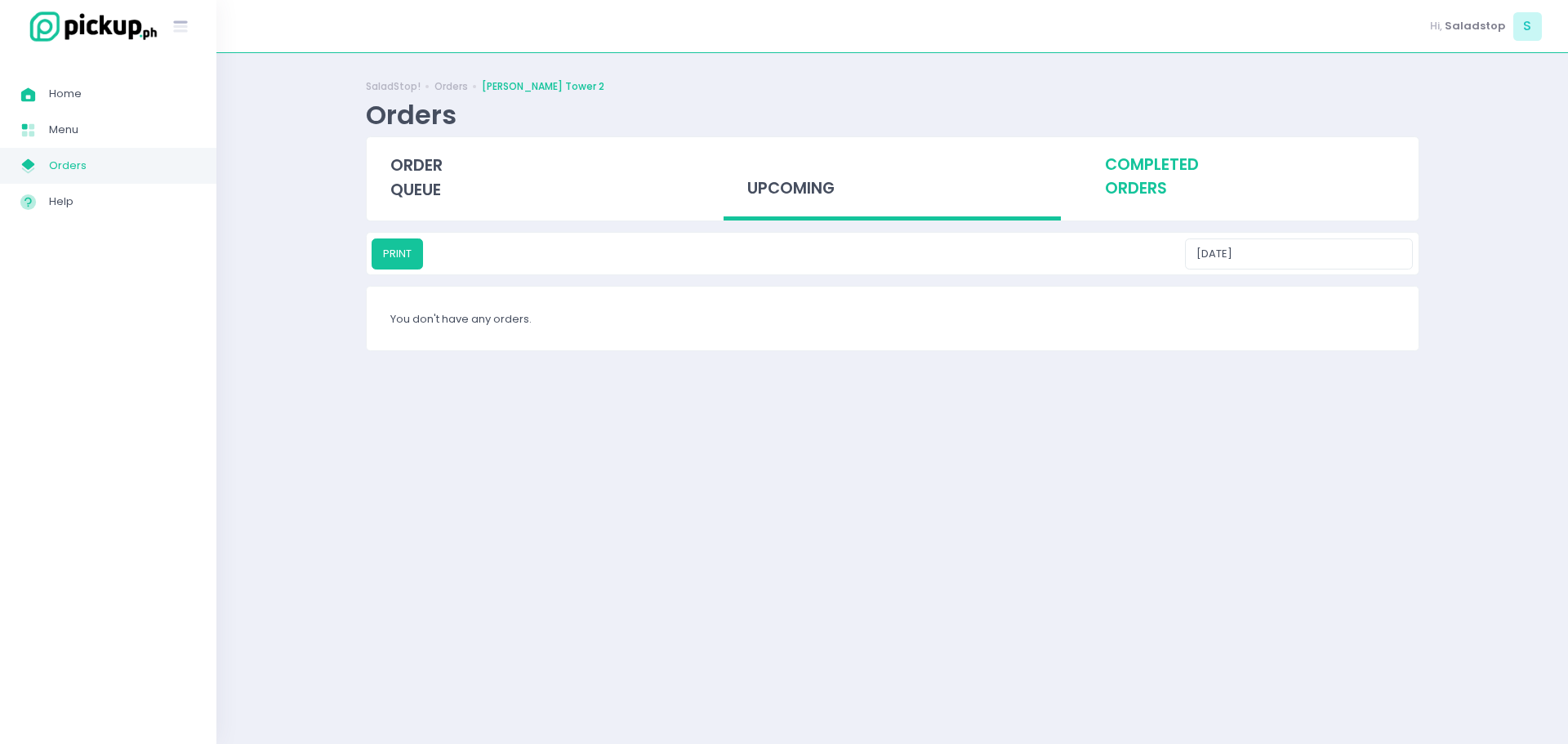
click at [1257, 166] on div "completed orders" at bounding box center [1249, 177] width 337 height 80
